Goal: Information Seeking & Learning: Learn about a topic

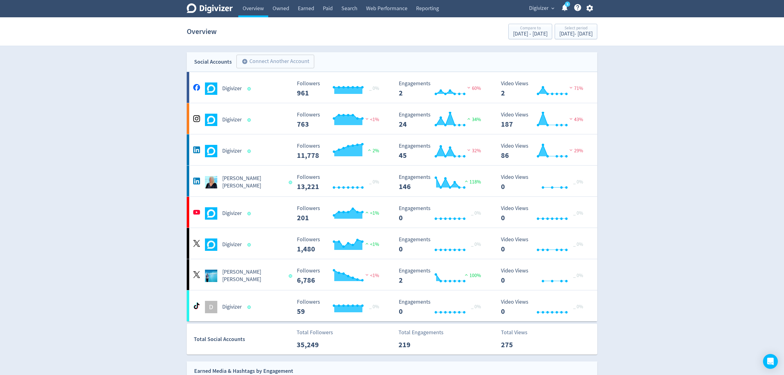
click at [545, 11] on span "Digivizer" at bounding box center [538, 8] width 19 height 10
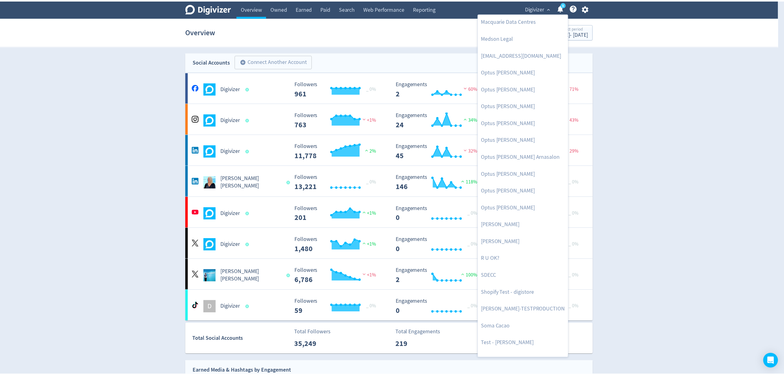
scroll to position [301, 0]
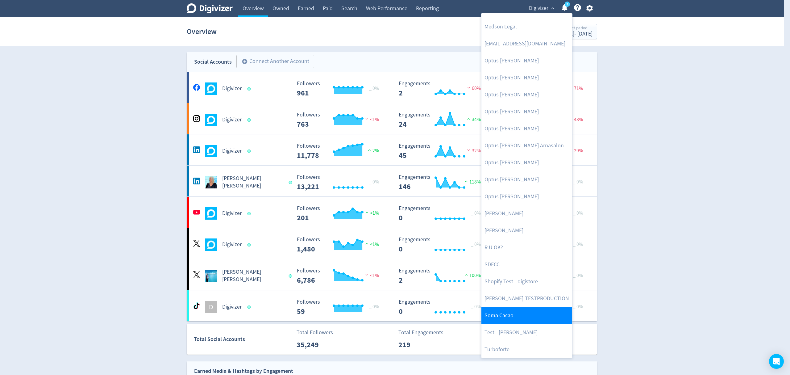
click at [512, 311] on link "Soma Cacao" at bounding box center [526, 315] width 91 height 17
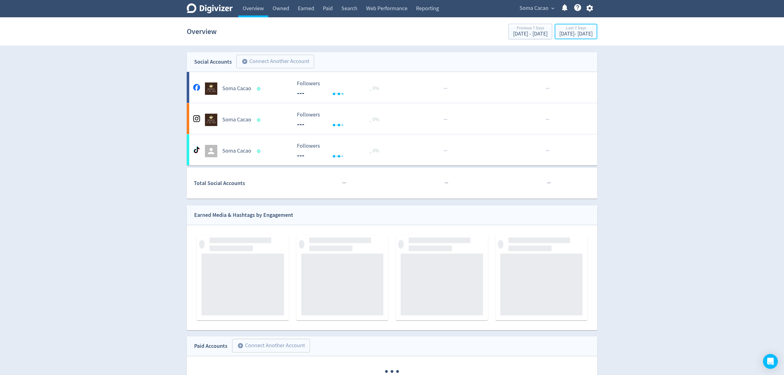
click at [560, 37] on div "[DATE] - [DATE]" at bounding box center [575, 34] width 33 height 6
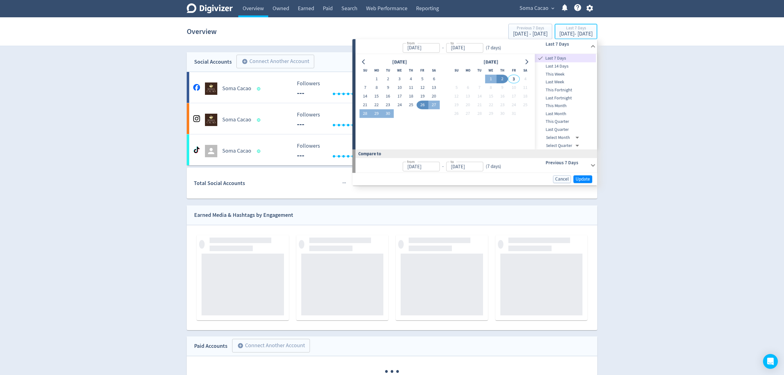
type input "[DATE]"
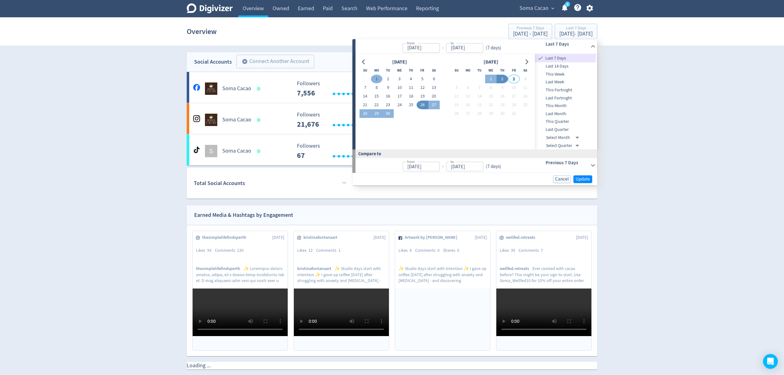
click at [378, 77] on button "1" at bounding box center [376, 79] width 11 height 9
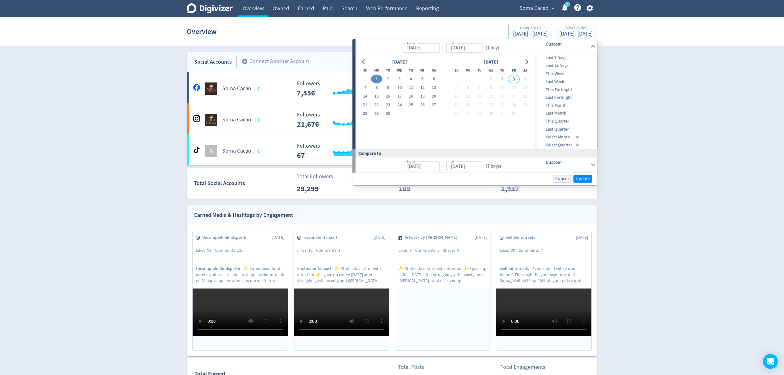
type input "[DATE]"
click at [388, 112] on button "30" at bounding box center [387, 113] width 11 height 9
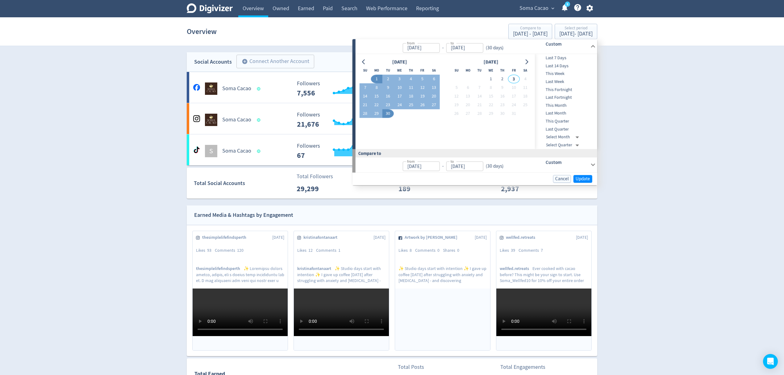
type input "[DATE]"
click at [581, 177] on span "Update" at bounding box center [583, 178] width 15 height 5
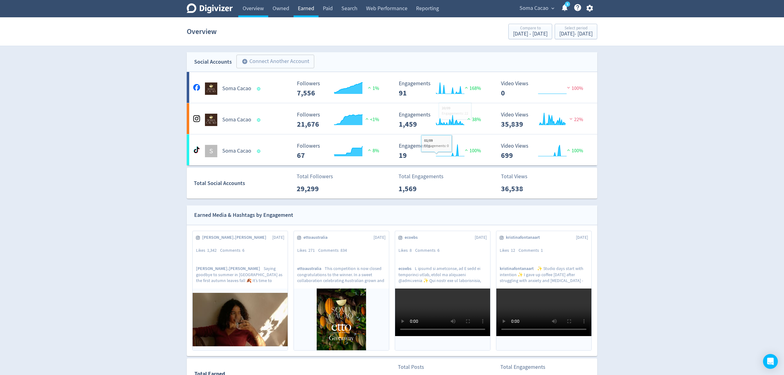
click at [307, 6] on link "Earned" at bounding box center [306, 8] width 25 height 17
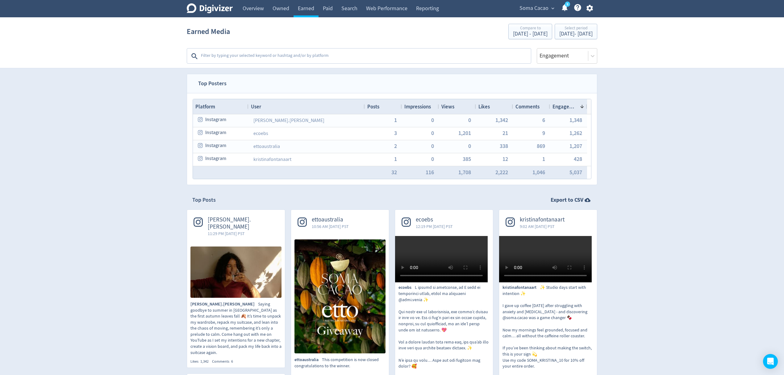
click at [454, 106] on span "Views" at bounding box center [447, 106] width 13 height 7
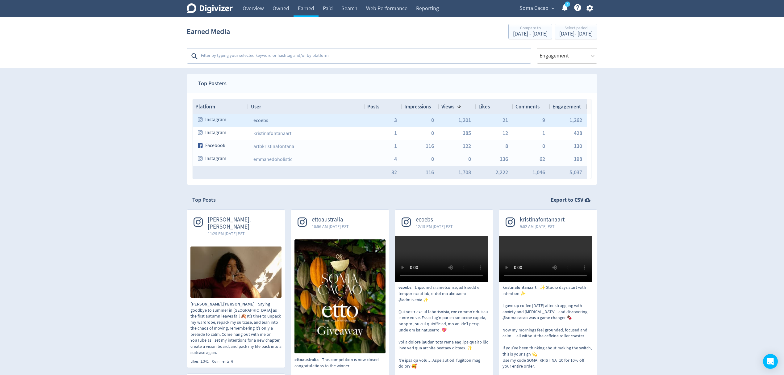
click at [260, 123] on link "ecoebs" at bounding box center [260, 120] width 15 height 6
click at [394, 121] on span "3" at bounding box center [395, 120] width 3 height 6
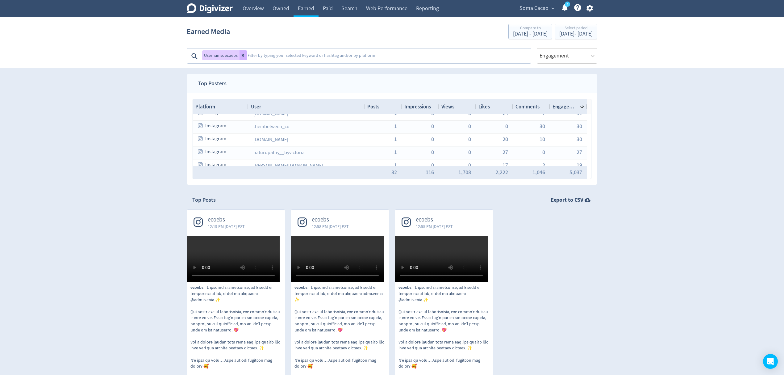
drag, startPoint x: 241, startPoint y: 53, endPoint x: 326, endPoint y: 41, distance: 85.5
click at [241, 53] on button at bounding box center [242, 55] width 7 height 10
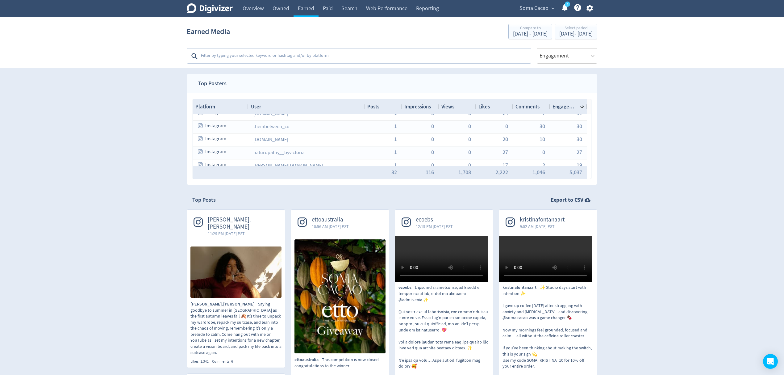
click at [447, 104] on span "Views" at bounding box center [447, 106] width 13 height 7
click at [456, 111] on div "Views 1" at bounding box center [457, 107] width 32 height 12
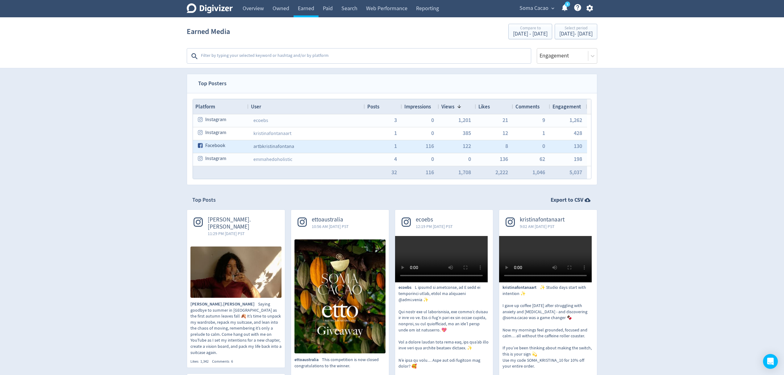
click at [286, 147] on link "artbkristinafontana" at bounding box center [273, 146] width 41 height 6
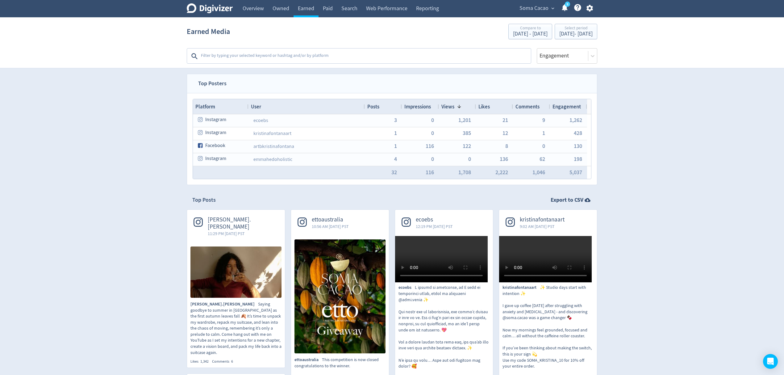
click at [551, 7] on span "expand_more" at bounding box center [553, 9] width 6 height 6
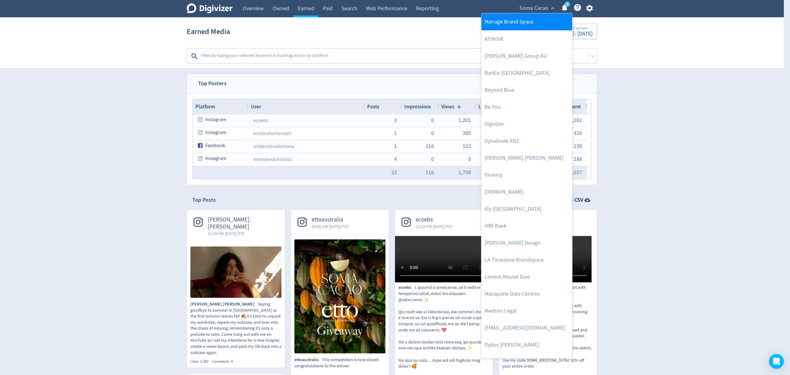
click at [533, 21] on link "Manage Brand Space" at bounding box center [526, 21] width 91 height 17
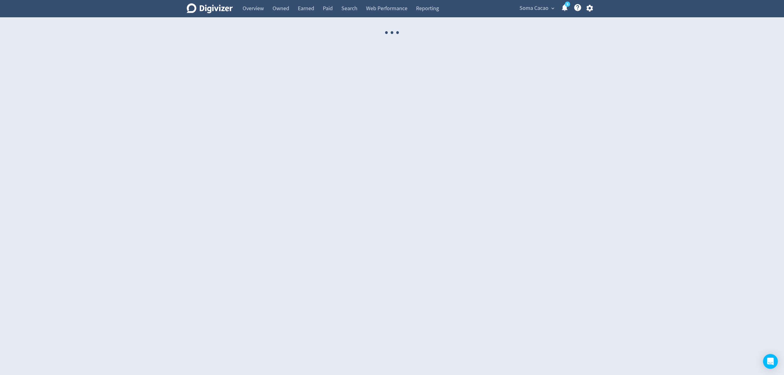
select select "USER"
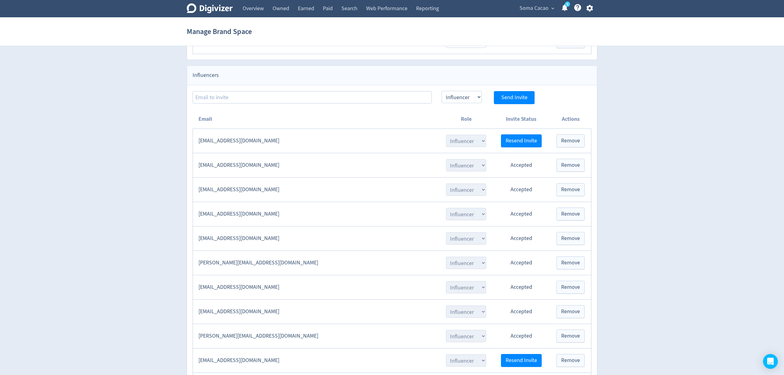
scroll to position [590, 0]
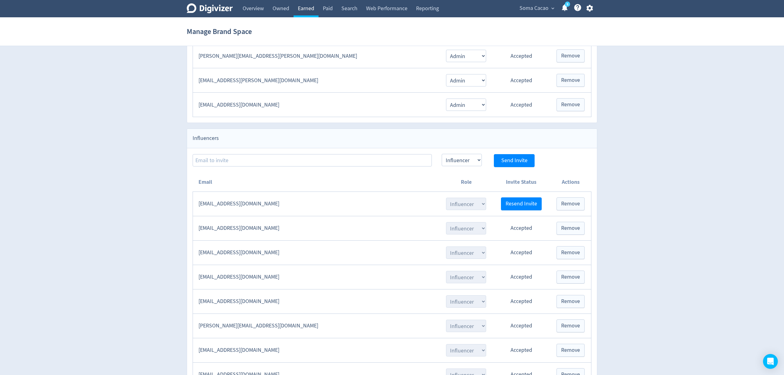
click at [306, 12] on link "Earned" at bounding box center [306, 8] width 25 height 17
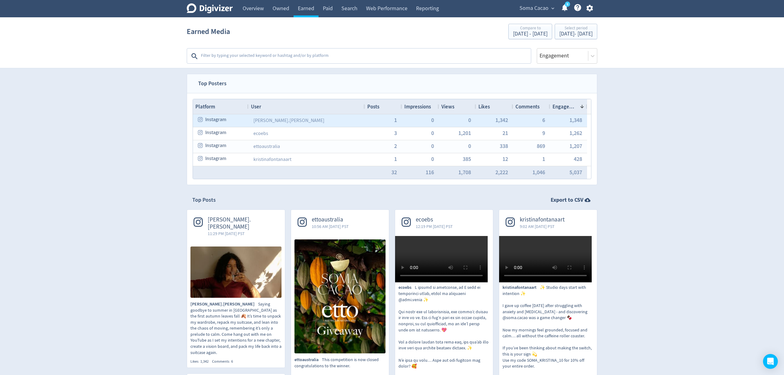
click at [458, 104] on div "Views" at bounding box center [457, 107] width 32 height 12
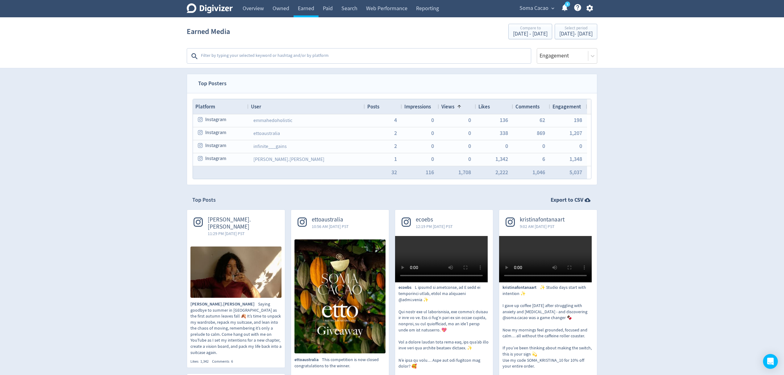
click at [446, 106] on span "Views" at bounding box center [447, 106] width 13 height 7
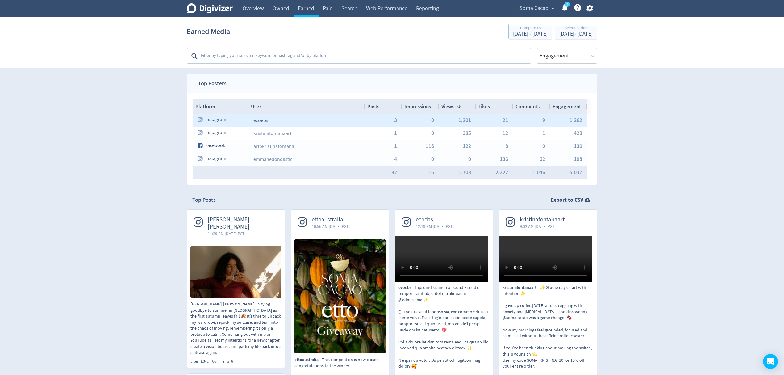
click at [264, 121] on link "ecoebs" at bounding box center [260, 120] width 15 height 6
click at [396, 120] on span "3" at bounding box center [395, 120] width 3 height 6
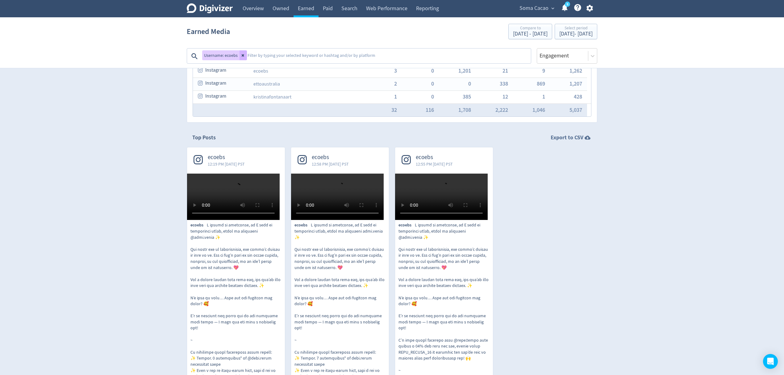
scroll to position [82, 0]
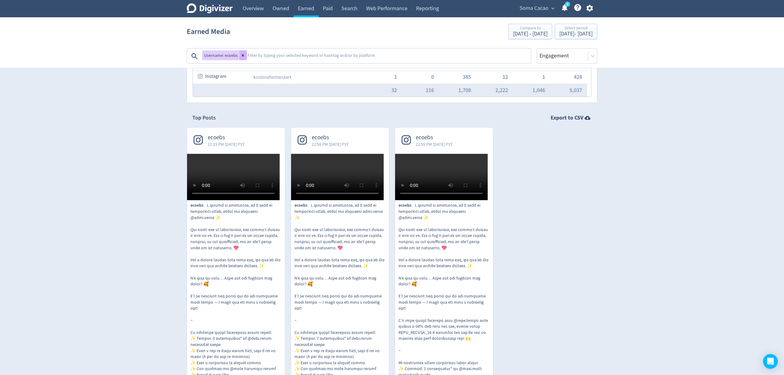
click at [245, 146] on span "12:19 PM [DATE] PST" at bounding box center [226, 144] width 37 height 6
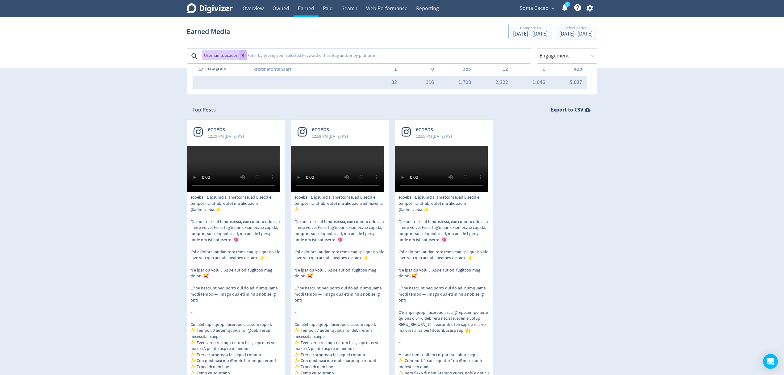
scroll to position [0, 0]
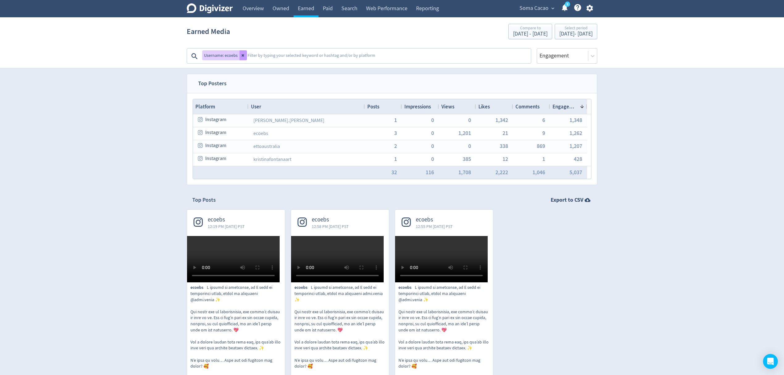
click at [244, 54] on icon at bounding box center [243, 55] width 4 height 4
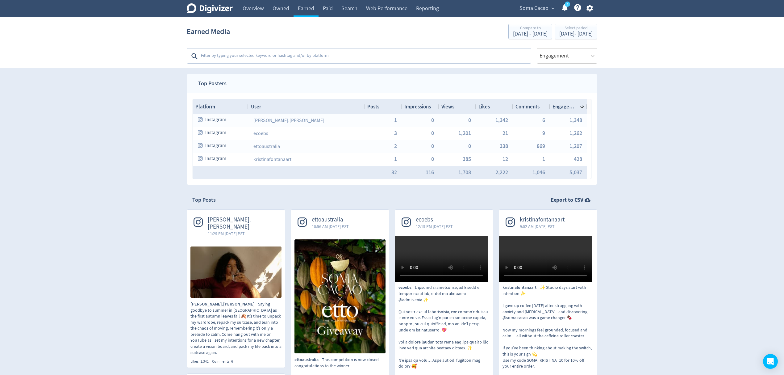
click at [450, 108] on span "Views" at bounding box center [447, 106] width 13 height 7
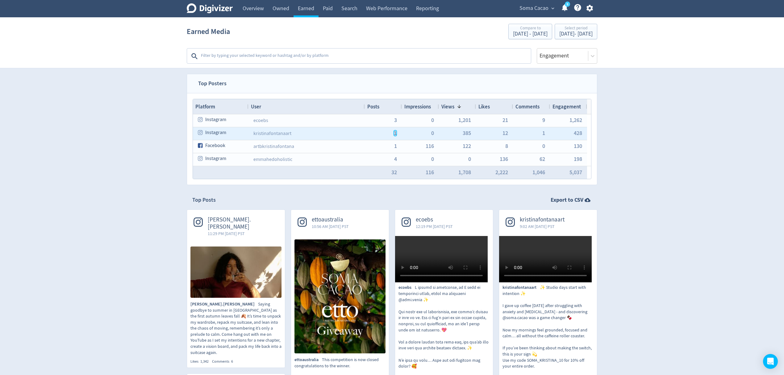
click at [395, 135] on span "1" at bounding box center [395, 133] width 3 height 6
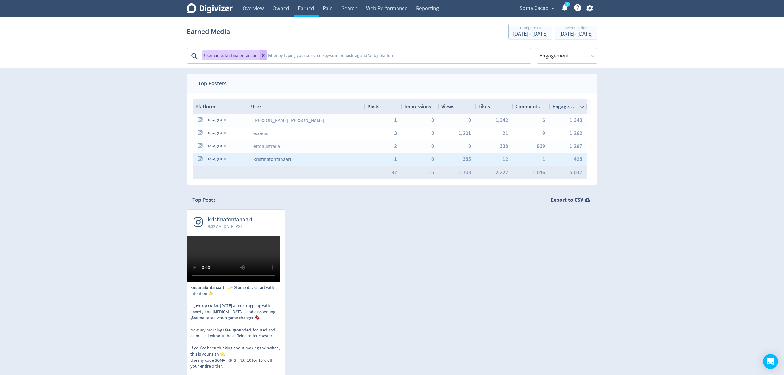
drag, startPoint x: 302, startPoint y: 161, endPoint x: 262, endPoint y: 161, distance: 39.5
click at [262, 161] on div "kristinafontanaart" at bounding box center [306, 159] width 116 height 13
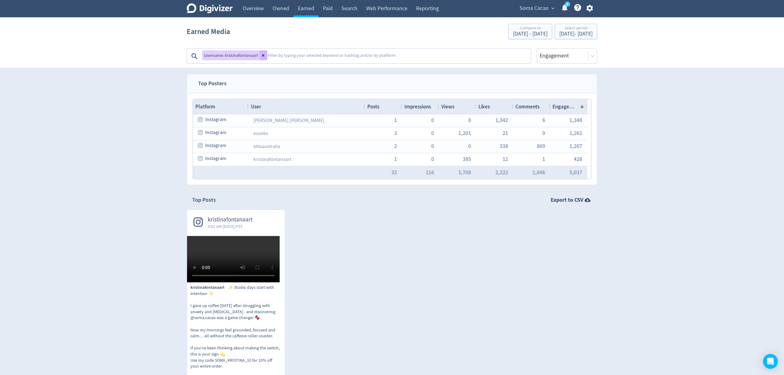
click at [269, 266] on video at bounding box center [233, 259] width 93 height 46
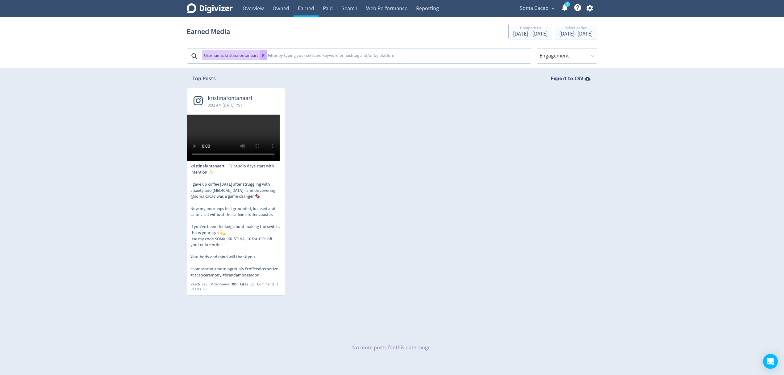
scroll to position [206, 0]
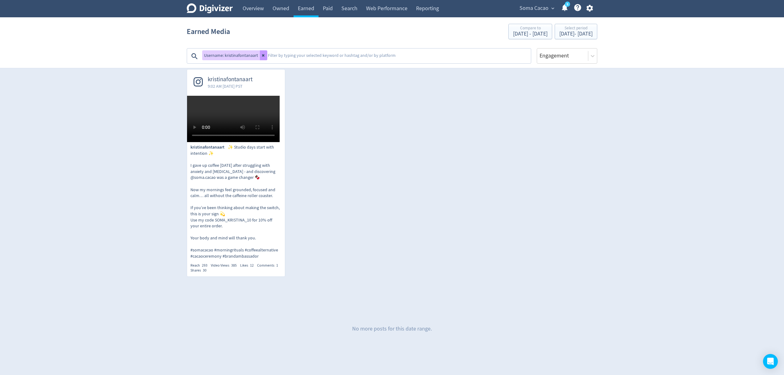
click at [260, 52] on button at bounding box center [263, 55] width 7 height 10
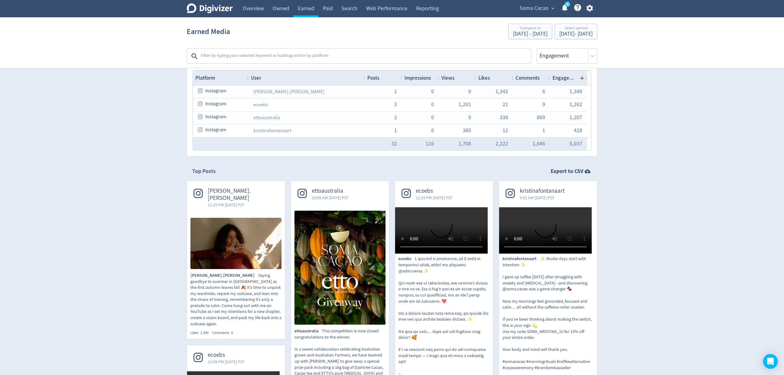
scroll to position [0, 0]
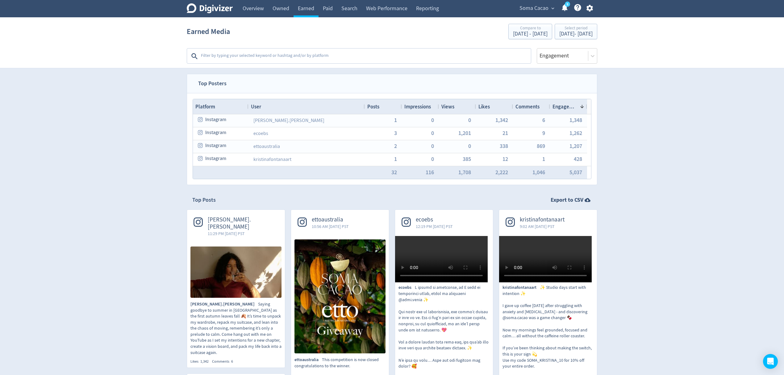
click at [449, 108] on span "Views" at bounding box center [447, 106] width 13 height 7
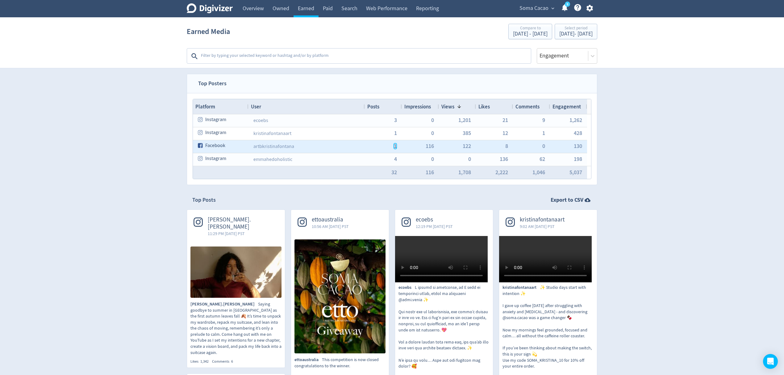
click at [394, 149] on span "1" at bounding box center [395, 146] width 3 height 6
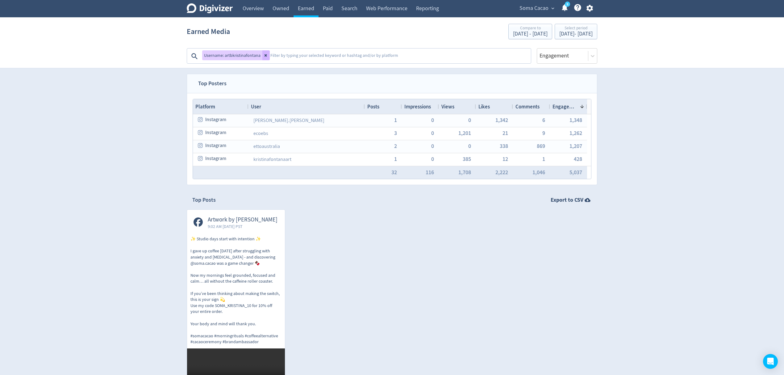
click at [247, 275] on p "✨ Studio days start with intention ✨ I gave up coffee [DATE] after struggling w…" at bounding box center [235, 290] width 91 height 109
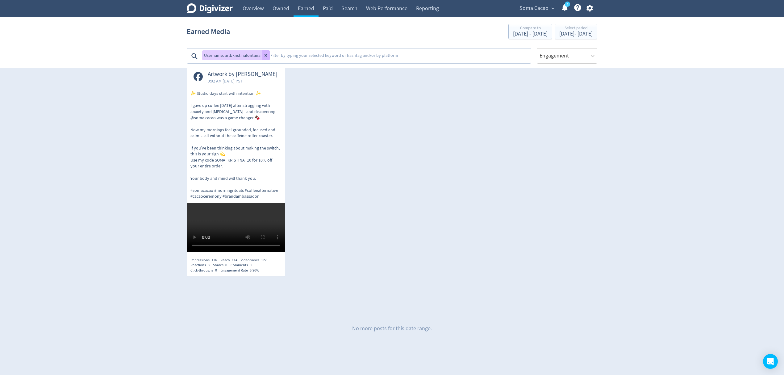
scroll to position [230, 0]
click at [264, 53] on icon at bounding box center [266, 55] width 4 height 4
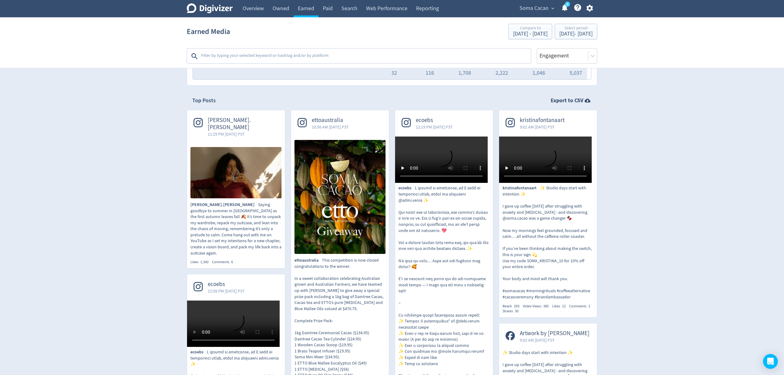
scroll to position [0, 0]
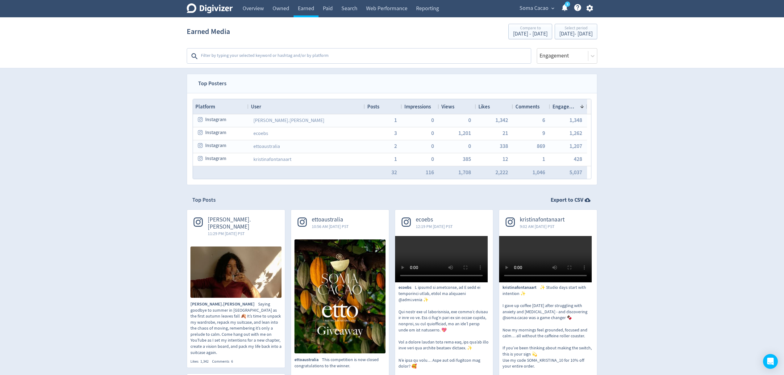
click at [452, 105] on span "Views" at bounding box center [447, 106] width 13 height 7
click at [452, 104] on span "Views" at bounding box center [447, 106] width 13 height 7
click at [559, 34] on div "[DATE] - [DATE]" at bounding box center [575, 34] width 33 height 6
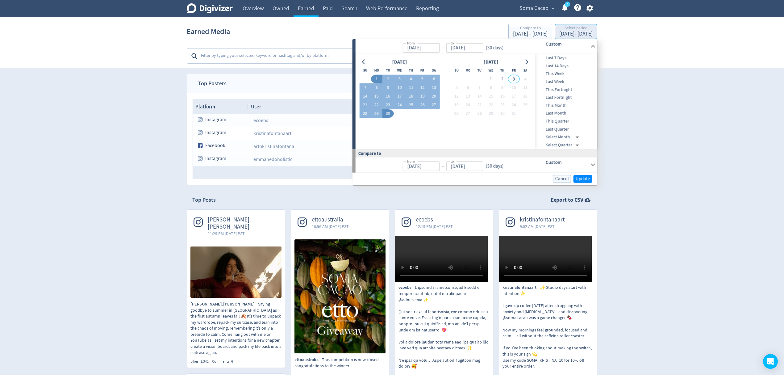
type input "[DATE]"
click at [376, 77] on button "1" at bounding box center [376, 79] width 11 height 9
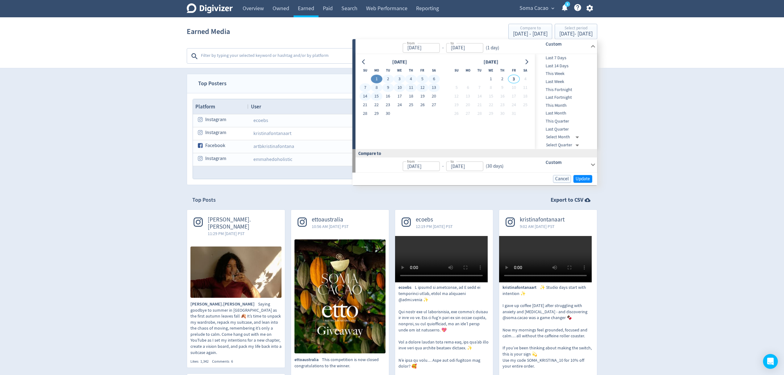
click at [379, 94] on button "15" at bounding box center [376, 96] width 11 height 9
type input "[DATE]"
click at [581, 178] on span "Update" at bounding box center [583, 178] width 15 height 5
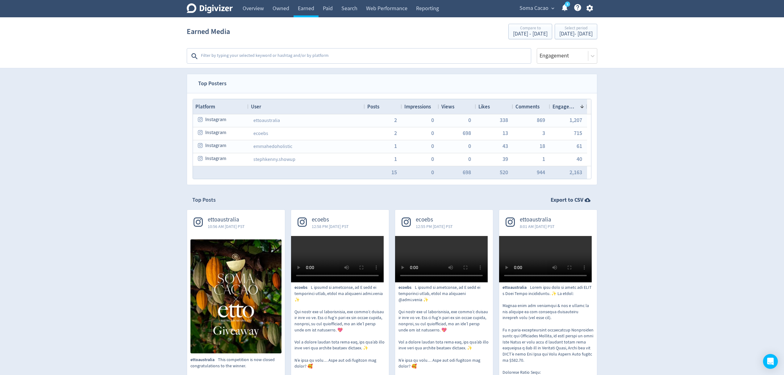
click at [446, 107] on span "Views" at bounding box center [447, 106] width 13 height 7
click at [559, 37] on div "[DATE] - [DATE]" at bounding box center [575, 34] width 33 height 6
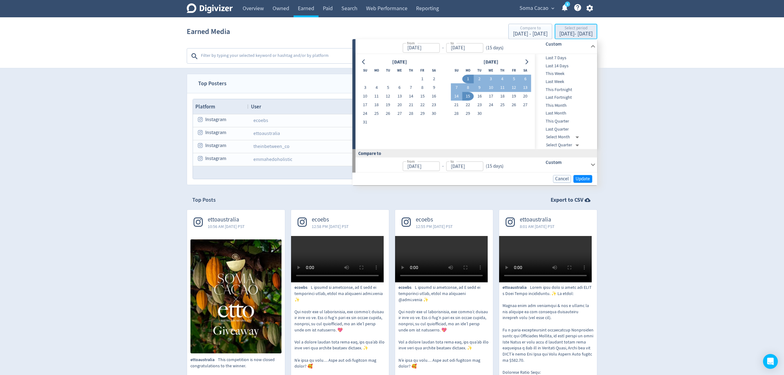
type input "[DATE]"
click at [480, 98] on button "16" at bounding box center [479, 96] width 11 height 9
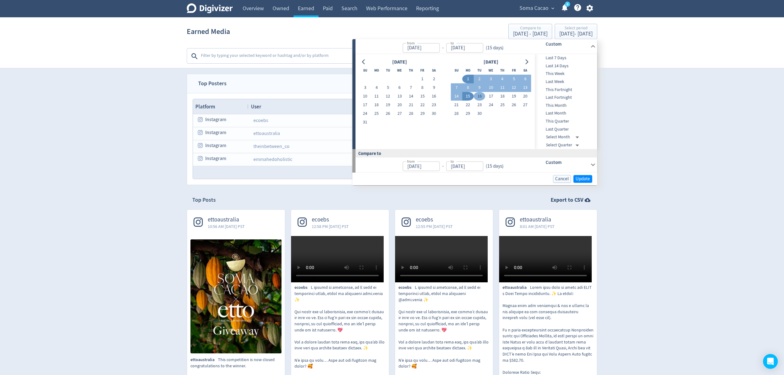
type input "[DATE]"
click at [479, 112] on button "30" at bounding box center [479, 113] width 11 height 9
type input "[DATE]"
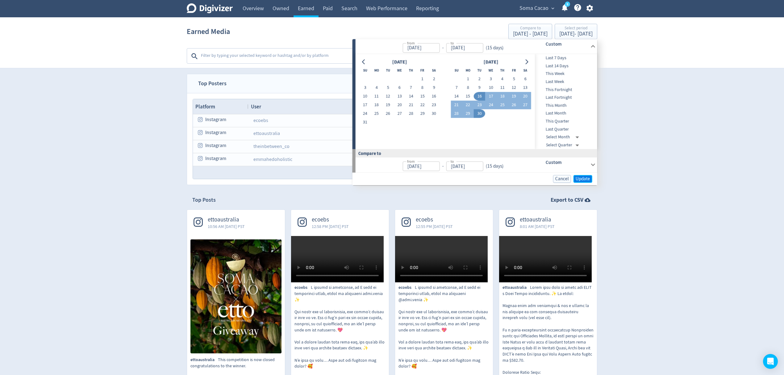
click at [588, 177] on span "Update" at bounding box center [583, 178] width 15 height 5
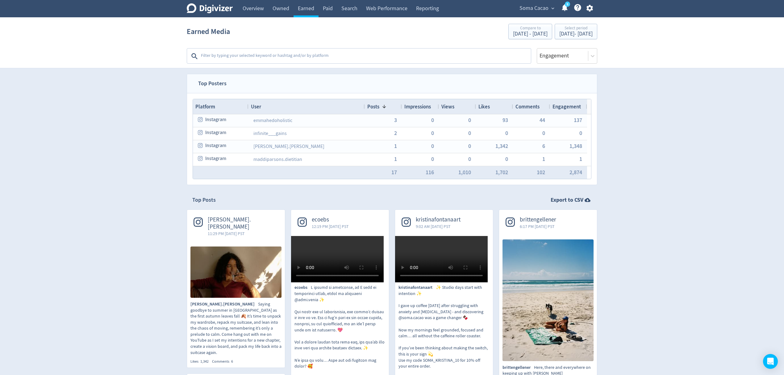
click at [447, 106] on span "Views" at bounding box center [447, 106] width 13 height 7
